Goal: Information Seeking & Learning: Learn about a topic

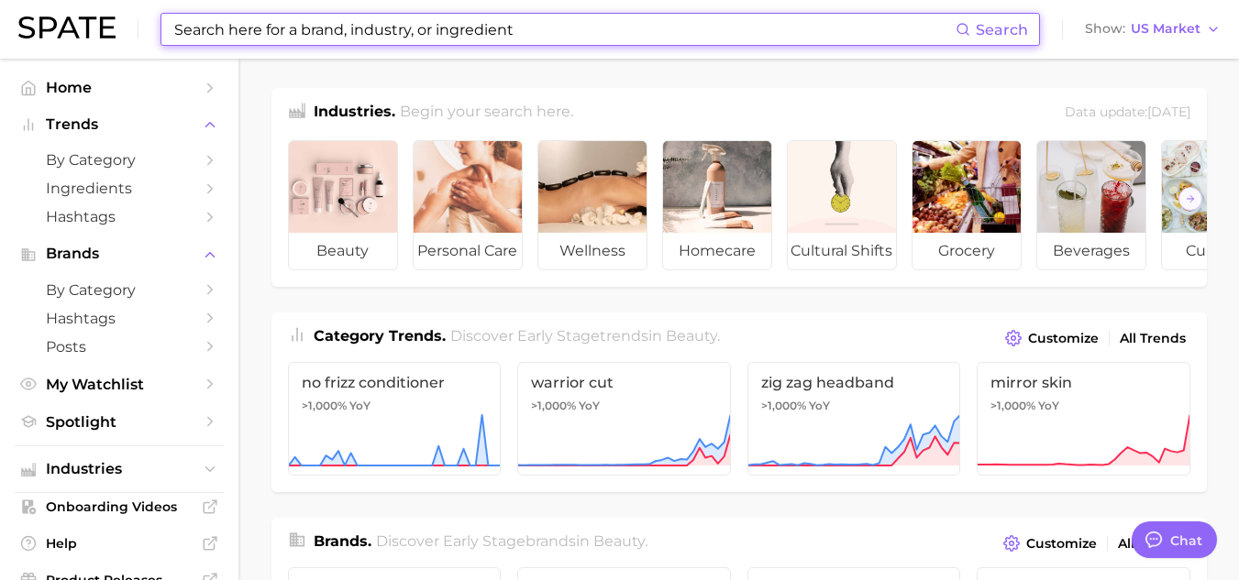
click at [479, 36] on input at bounding box center [563, 29] width 783 height 31
type input "t"
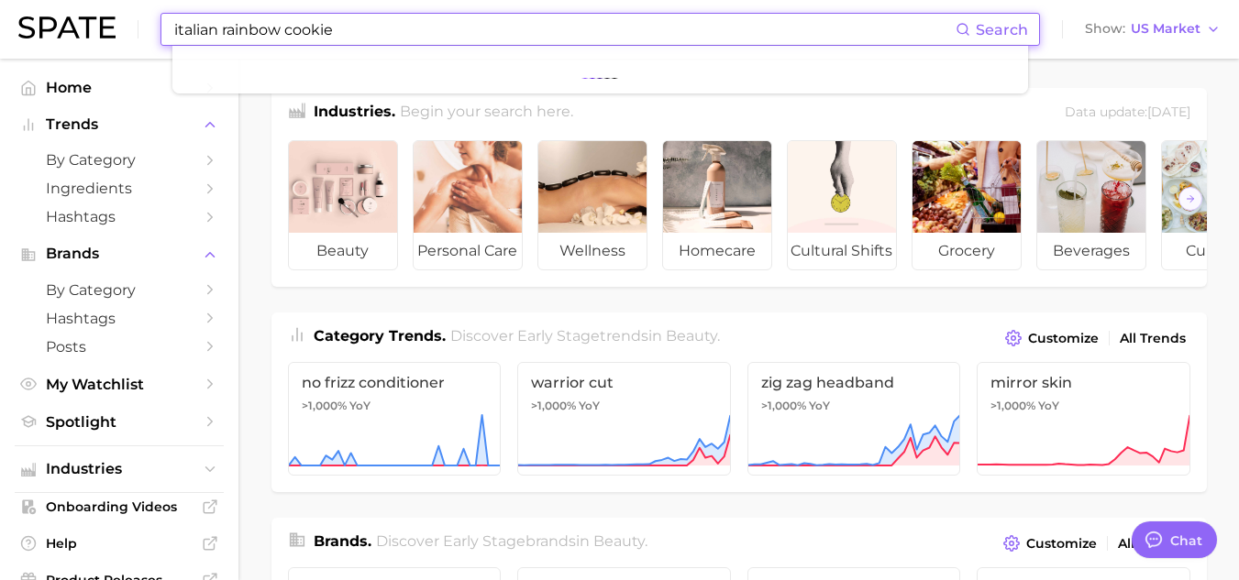
type input "italian rainbow cookie"
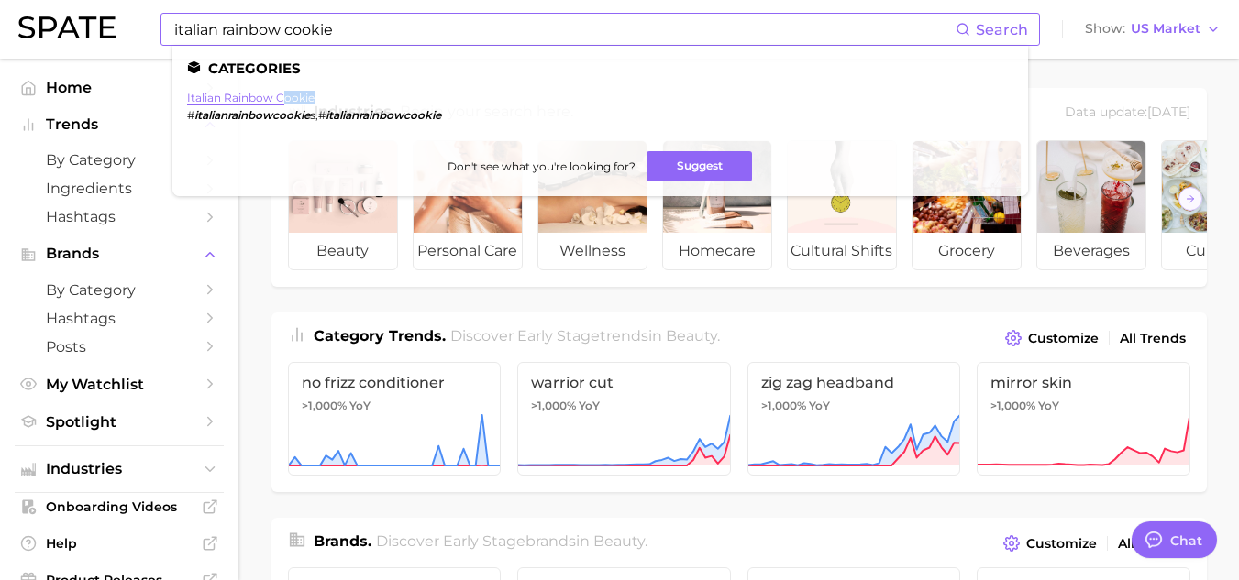
drag, startPoint x: 270, startPoint y: 106, endPoint x: 285, endPoint y: 96, distance: 18.6
click at [285, 96] on li "italian rainbow cookie # italianrainbowcookie s , # italianrainbowcookie" at bounding box center [314, 106] width 254 height 31
click at [272, 106] on li "italian rainbow cookie # italianrainbowcookie s , # italianrainbowcookie" at bounding box center [314, 106] width 254 height 31
click at [276, 98] on link "italian rainbow cookie" at bounding box center [250, 98] width 127 height 14
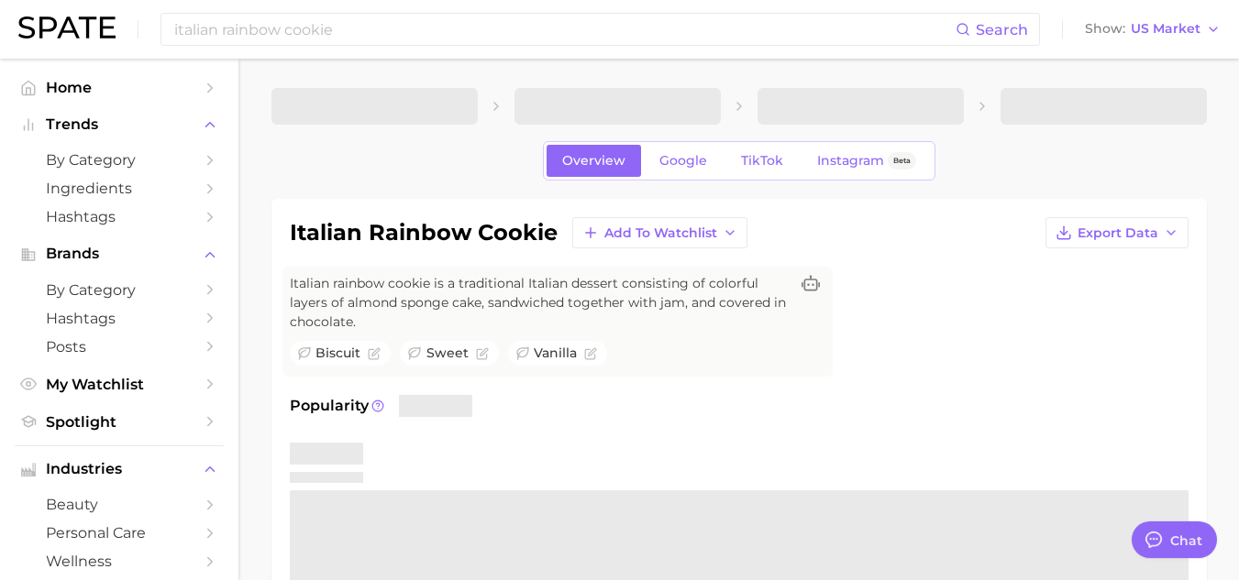
type textarea "x"
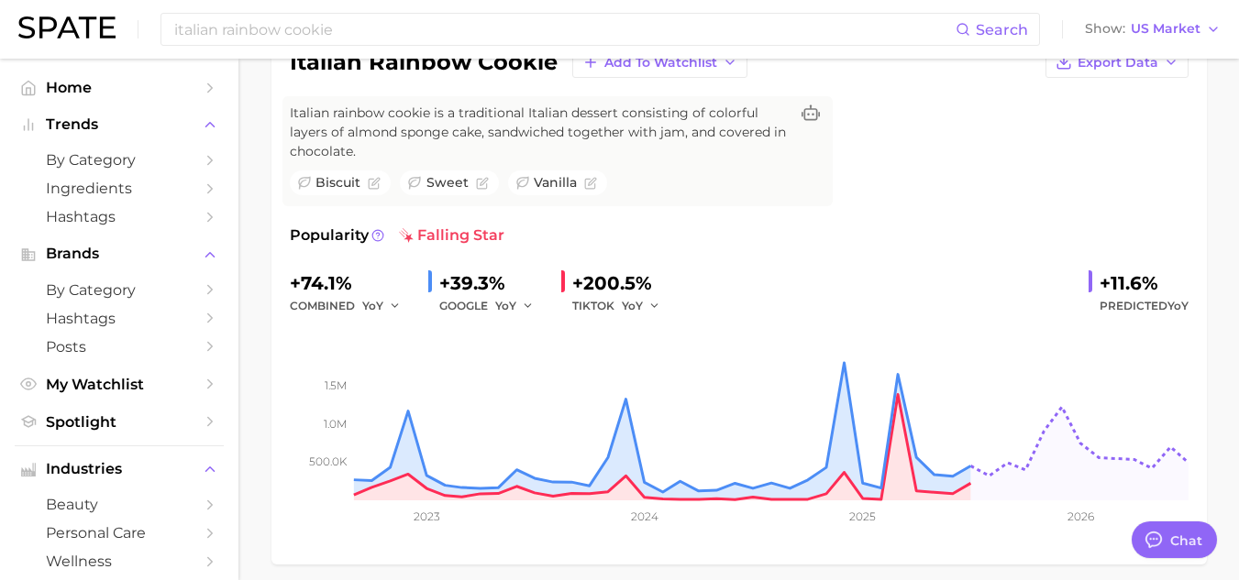
scroll to position [171, 0]
click at [587, 294] on div "TIKTOK YoY" at bounding box center [622, 305] width 101 height 22
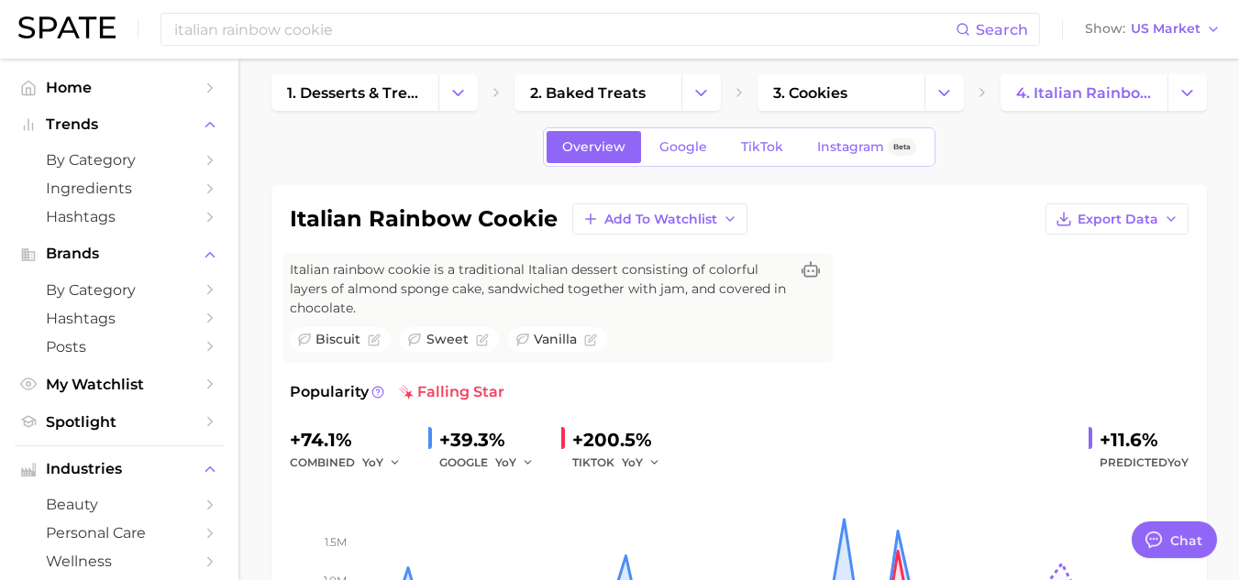
scroll to position [15, 0]
click at [757, 157] on link "TikTok" at bounding box center [761, 146] width 73 height 32
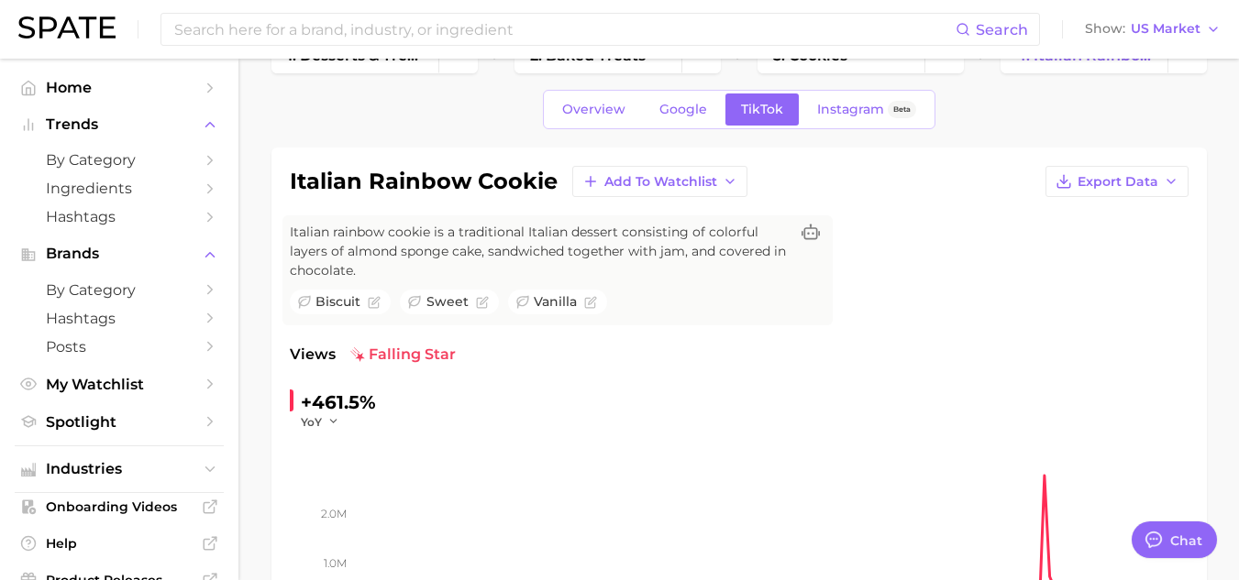
scroll to position [50, 0]
click at [611, 99] on link "Overview" at bounding box center [594, 110] width 94 height 32
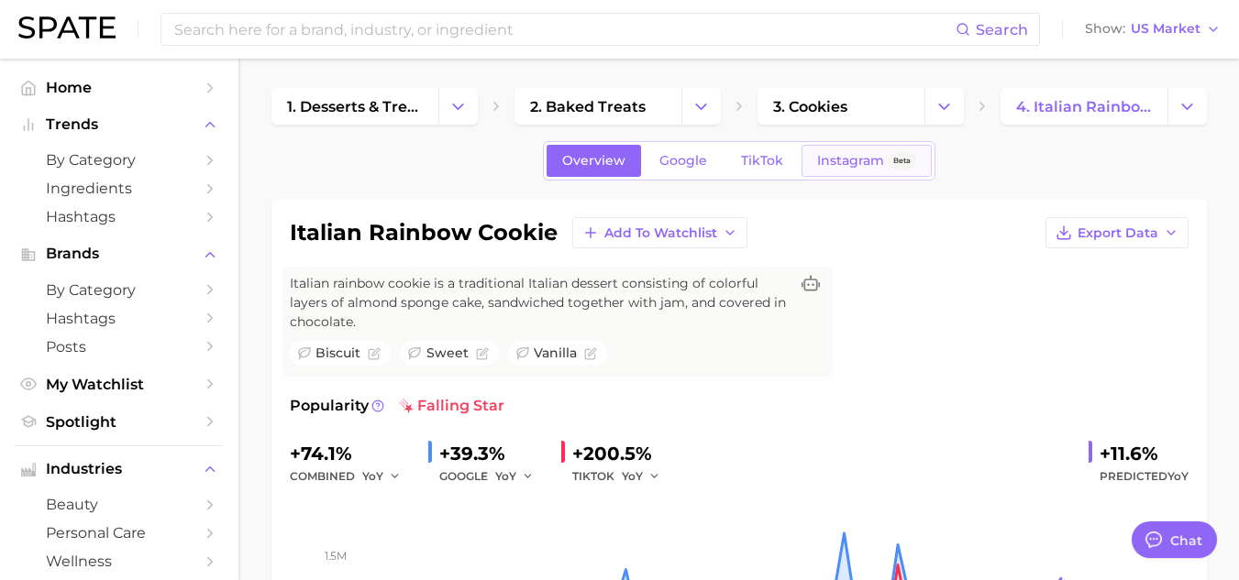
click at [844, 165] on span "Instagram" at bounding box center [850, 161] width 67 height 16
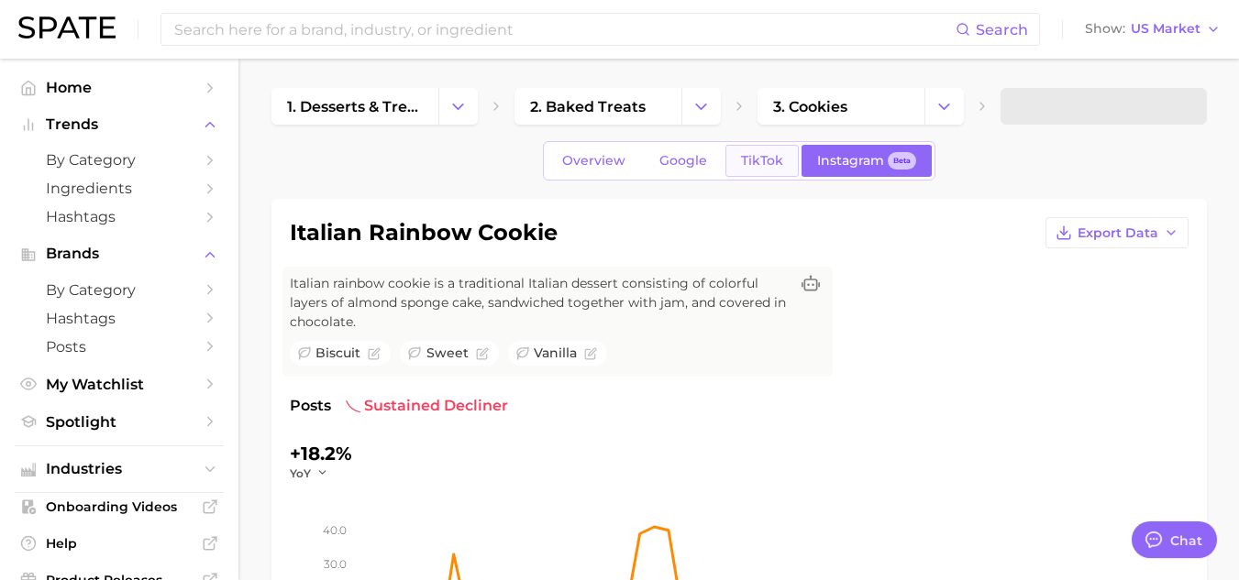
click at [774, 168] on span "TikTok" at bounding box center [762, 161] width 42 height 16
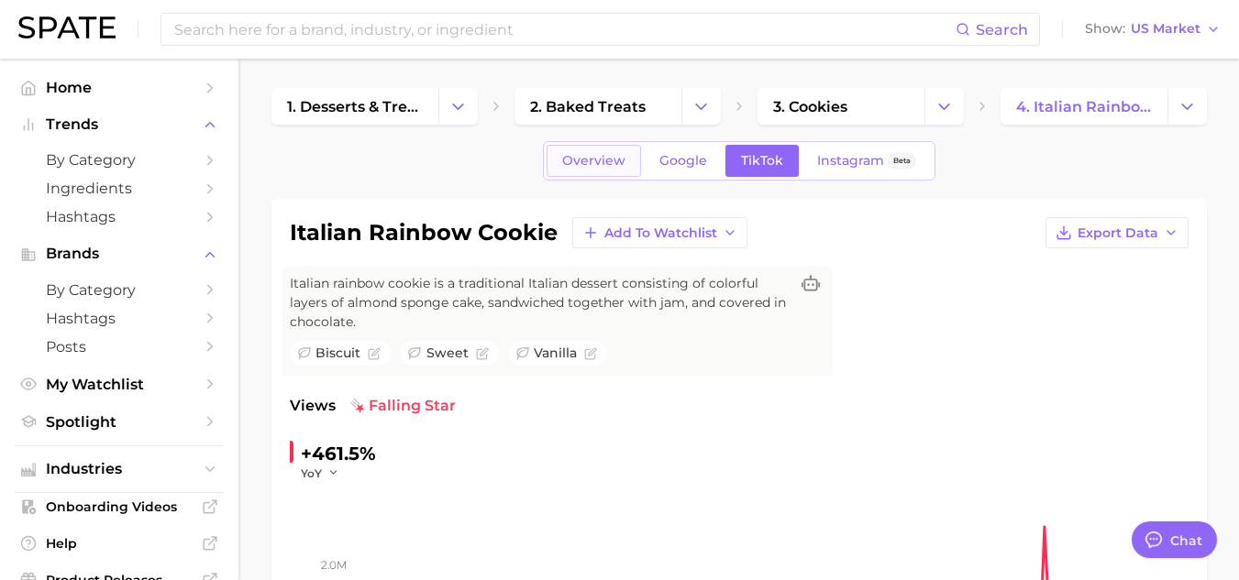
click at [589, 149] on link "Overview" at bounding box center [594, 161] width 94 height 32
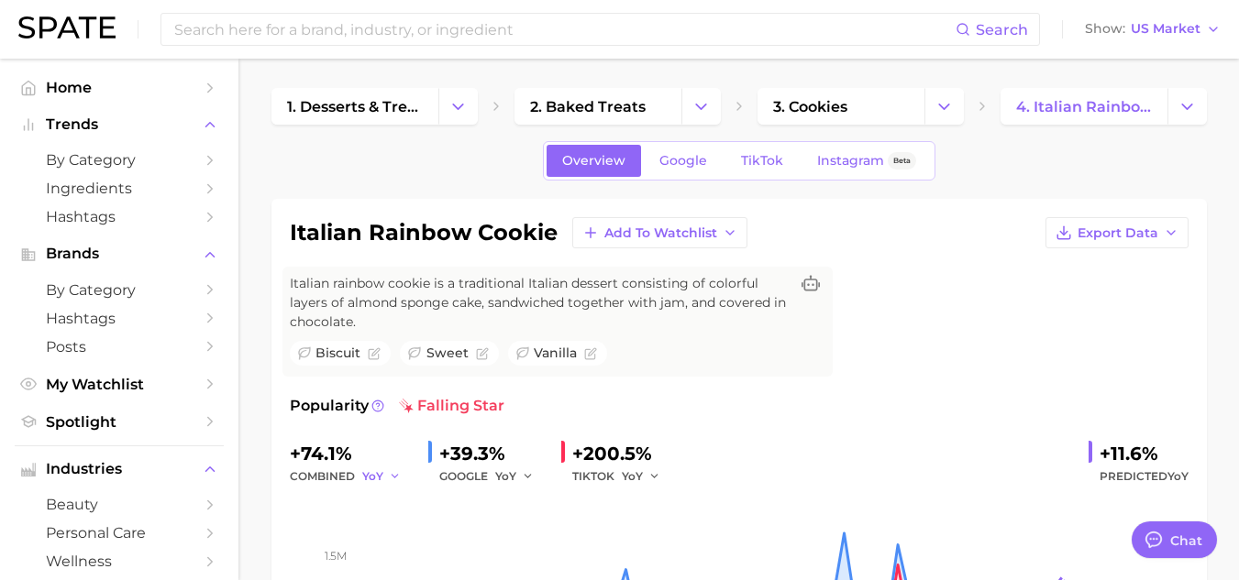
click at [392, 479] on icon "button" at bounding box center [395, 476] width 13 height 13
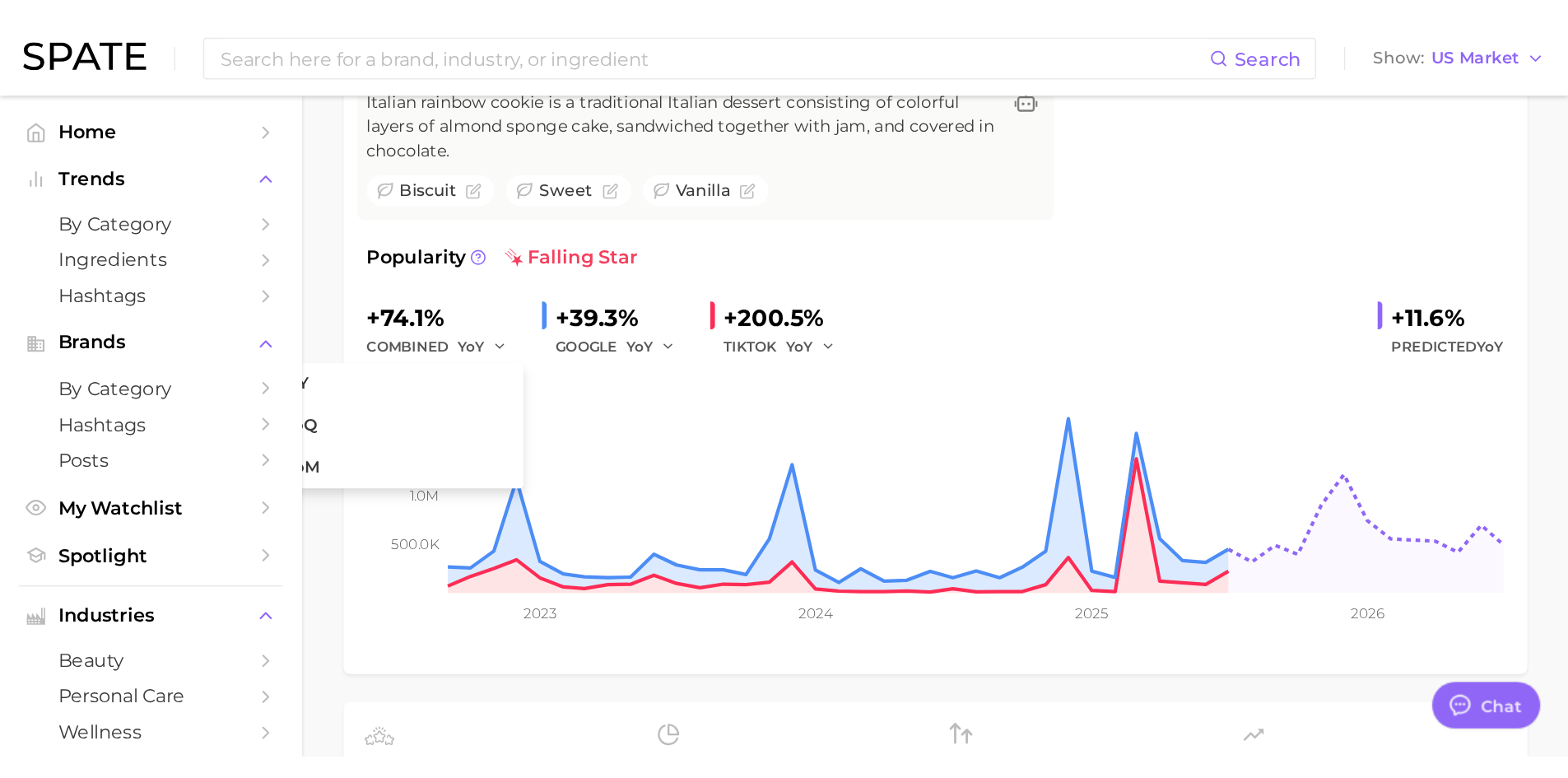
scroll to position [157, 0]
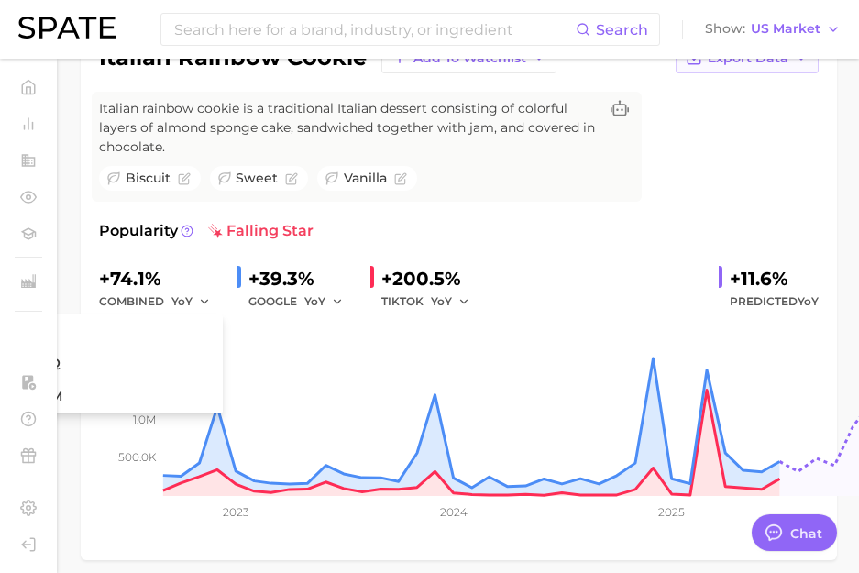
type textarea "x"
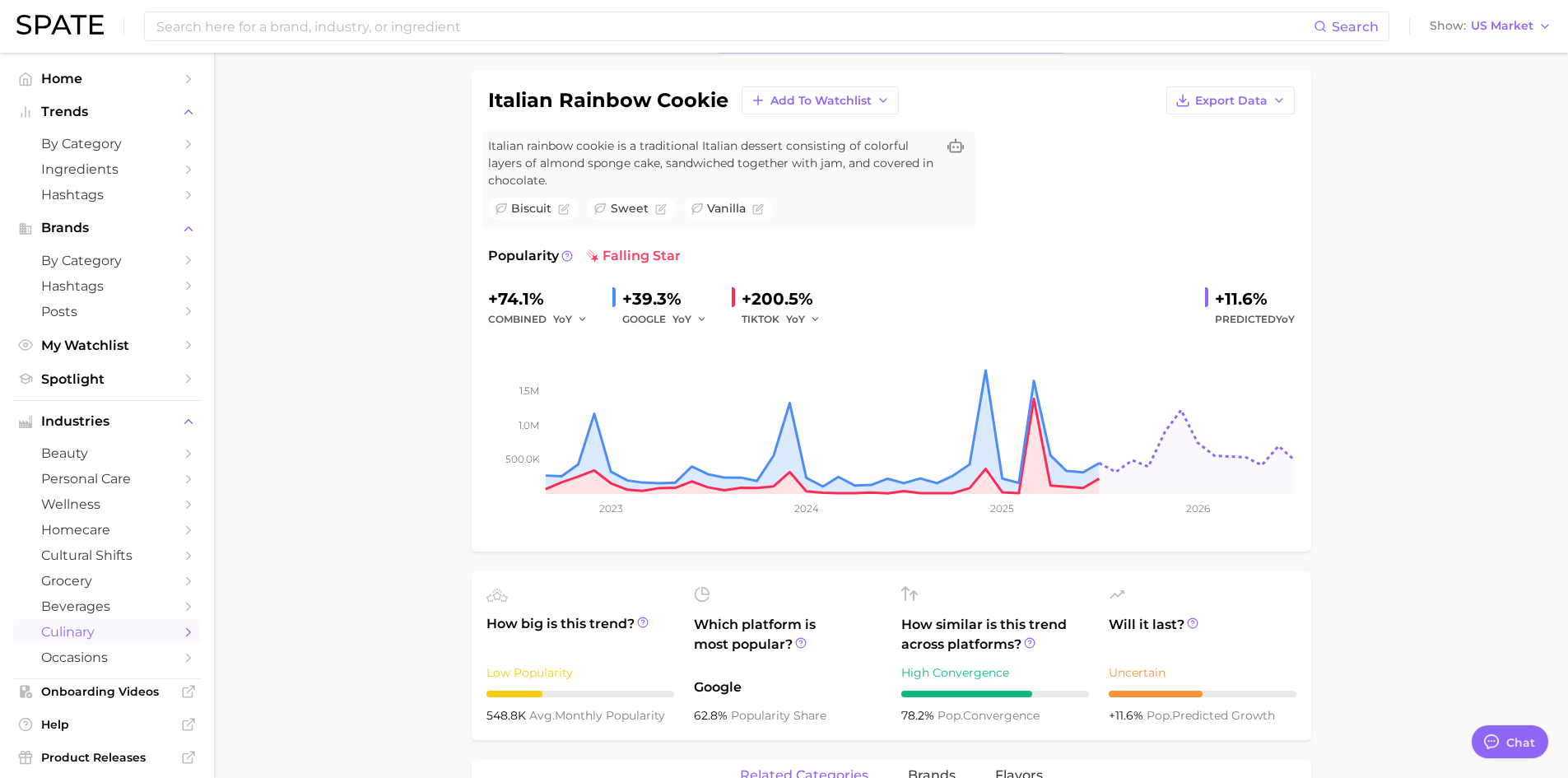
scroll to position [0, 0]
